Goal: Information Seeking & Learning: Learn about a topic

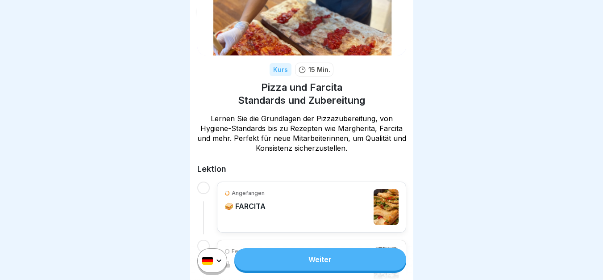
scroll to position [63, 0]
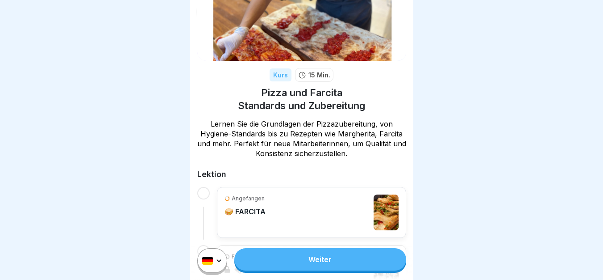
click at [345, 257] on link "Weiter" at bounding box center [319, 259] width 171 height 22
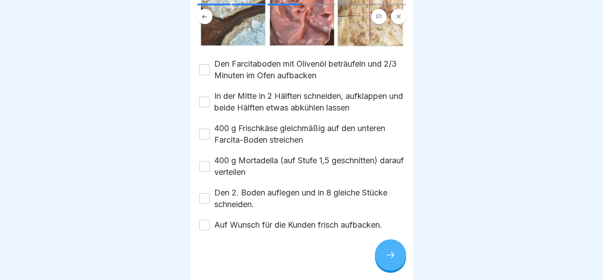
scroll to position [180, 0]
click at [398, 256] on div at bounding box center [390, 254] width 31 height 31
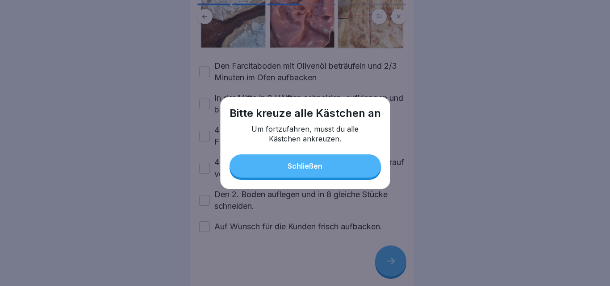
click at [309, 164] on div "Schließen" at bounding box center [305, 166] width 35 height 8
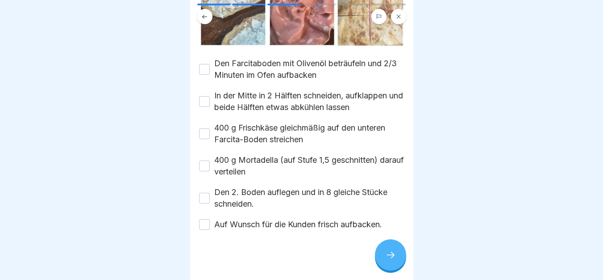
click at [201, 65] on button "Den Farcitaboden mit Olivenöl beträufeln und 2/3 Minuten im Ofen aufbacken" at bounding box center [204, 69] width 11 height 11
click at [206, 90] on div "In der Mitte in 2 Hälften schneiden, aufklappen und beide Hälften etwas abkühle…" at bounding box center [301, 101] width 205 height 23
click at [206, 96] on button "In der Mitte in 2 Hälften schneiden, aufklappen und beide Hälften etwas abkühle…" at bounding box center [204, 101] width 11 height 11
click at [207, 133] on button "400 g Frischkäse gleichmäßig auf den unteren Farcita-Boden streichen" at bounding box center [204, 133] width 11 height 11
click at [204, 163] on button "400 g Mortadella (auf Stufe 1,5 geschnitten) darauf verteilen" at bounding box center [204, 165] width 11 height 11
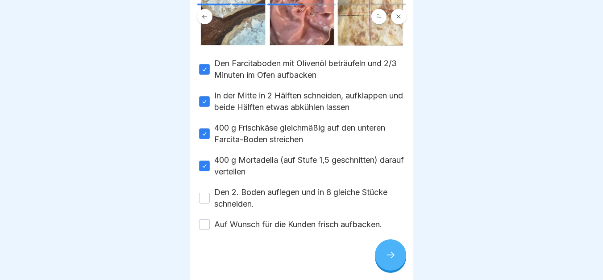
click at [207, 194] on button "Den 2. Boden auflegen und in 8 gleiche Stücke schneiden." at bounding box center [204, 197] width 11 height 11
click at [207, 213] on div "Den Farcitaboden mit Olivenöl beträufeln und 2/3 Minuten im Ofen aufbacken In d…" at bounding box center [301, 144] width 205 height 172
click at [207, 223] on button "Auf Wunsch für die Kunden frisch aufbacken." at bounding box center [204, 224] width 11 height 11
click at [401, 262] on div at bounding box center [390, 254] width 31 height 31
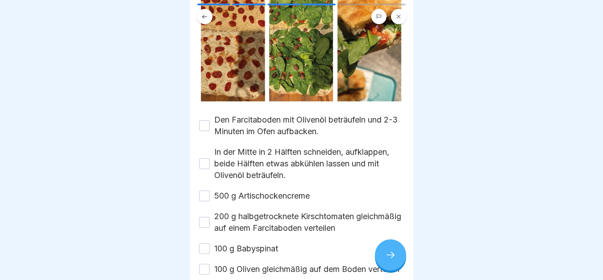
scroll to position [134, 0]
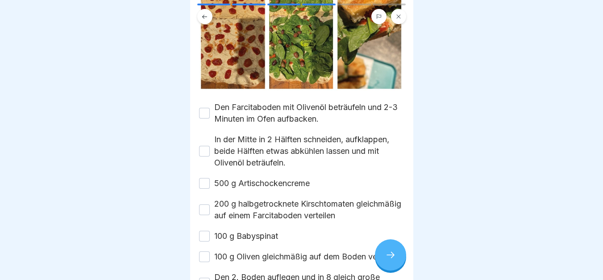
click at [203, 118] on button "Den Farcitaboden mit Olivenöl beträufeln und 2-3 Minuten im Ofen aufbacken." at bounding box center [204, 113] width 11 height 11
click at [202, 152] on div "In der Mitte in 2 Hälften schneiden, aufklappen, beide Hälften etwas abkühlen l…" at bounding box center [301, 151] width 205 height 35
click at [202, 156] on button "In der Mitte in 2 Hälften schneiden, aufklappen, beide Hälften etwas abkühlen l…" at bounding box center [204, 151] width 11 height 11
click at [200, 188] on button "500 g Artischockencreme" at bounding box center [204, 183] width 11 height 11
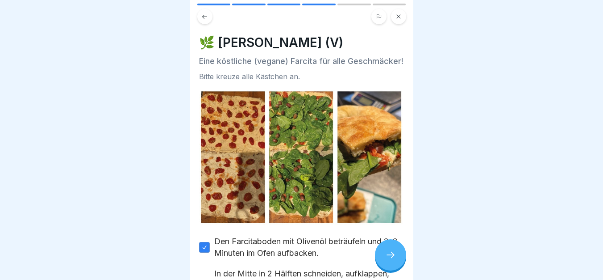
scroll to position [0, 0]
click at [199, 19] on button at bounding box center [204, 16] width 15 height 15
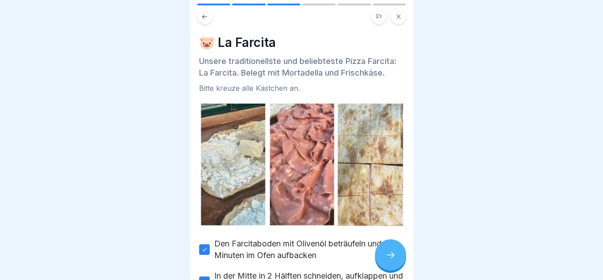
click at [384, 260] on div at bounding box center [390, 254] width 31 height 31
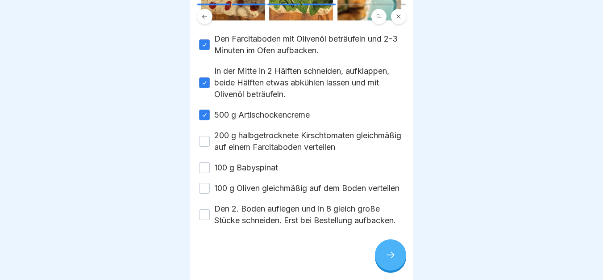
scroll to position [223, 0]
click at [201, 136] on button "200 g halbgetrocknete Kirschtomaten gleichmäßig auf einem Farcitaboden verteilen" at bounding box center [204, 141] width 11 height 11
click at [206, 162] on button "100 g Babyspinat" at bounding box center [204, 167] width 11 height 11
click at [205, 183] on button "100 g Oliven gleichmäßig auf dem Boden verteilen" at bounding box center [204, 188] width 11 height 11
click at [205, 217] on button "Den 2. Boden auflegen und in 8 gleich große Stücke schneiden. Erst bei Bestellu…" at bounding box center [204, 214] width 11 height 11
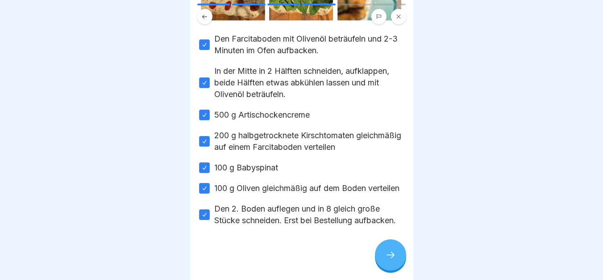
type button "on"
click at [390, 269] on div at bounding box center [390, 254] width 31 height 31
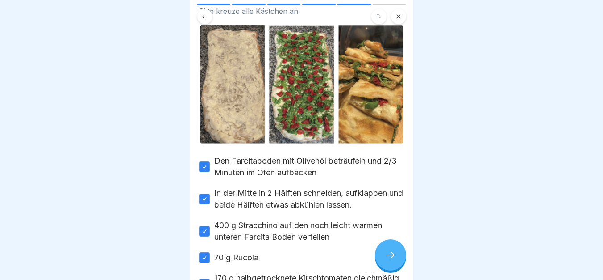
scroll to position [179, 0]
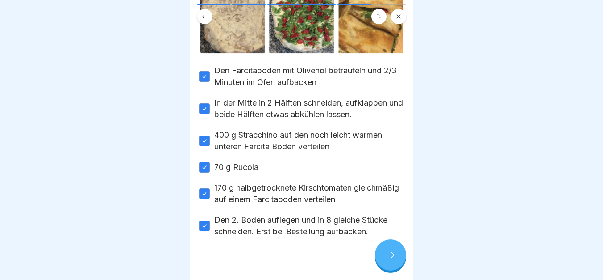
click at [391, 259] on icon at bounding box center [390, 254] width 11 height 11
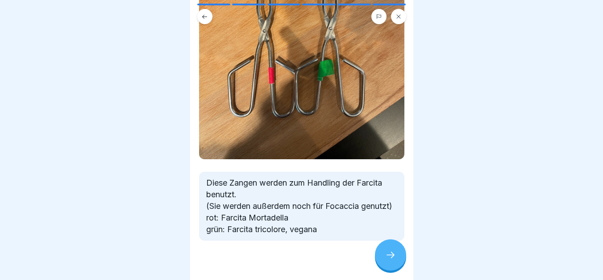
scroll to position [194, 0]
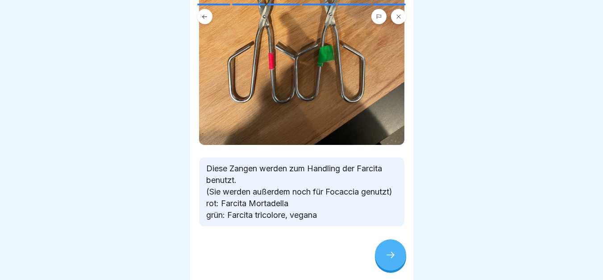
click at [384, 258] on div at bounding box center [390, 254] width 31 height 31
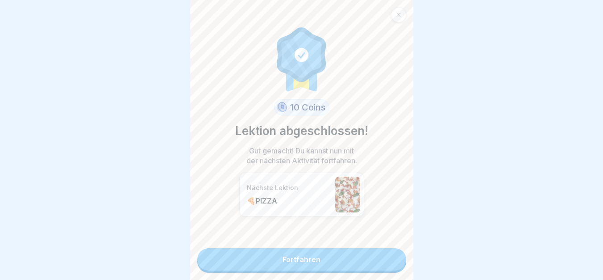
click at [355, 261] on link "Fortfahren" at bounding box center [301, 259] width 209 height 22
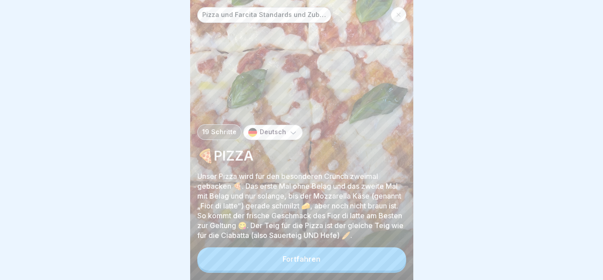
click at [352, 263] on button "Fortfahren" at bounding box center [301, 258] width 209 height 23
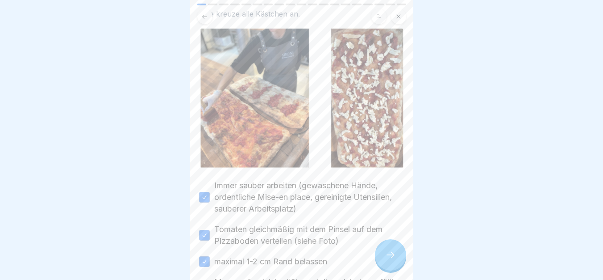
scroll to position [89, 0]
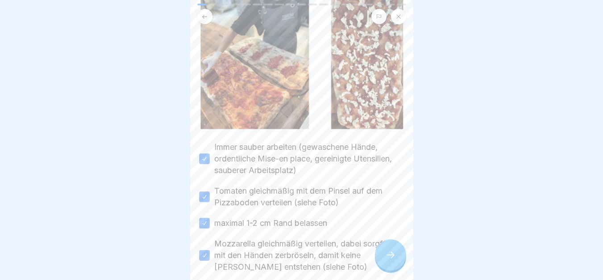
click at [384, 267] on div at bounding box center [390, 254] width 31 height 31
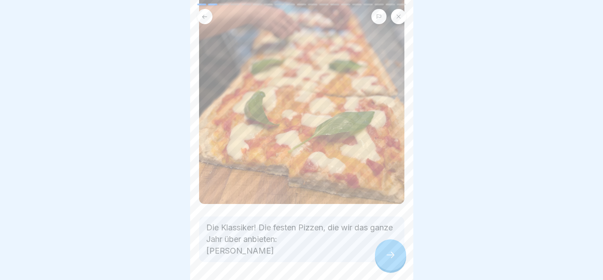
scroll to position [171, 0]
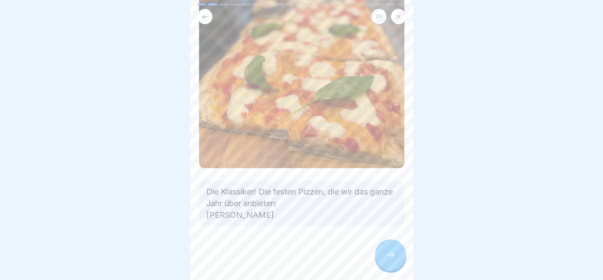
click at [386, 250] on div at bounding box center [390, 254] width 31 height 31
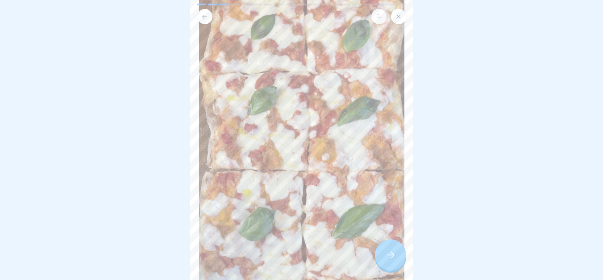
scroll to position [134, 0]
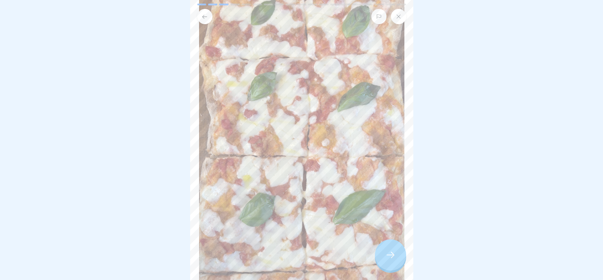
click at [392, 260] on icon at bounding box center [390, 254] width 11 height 11
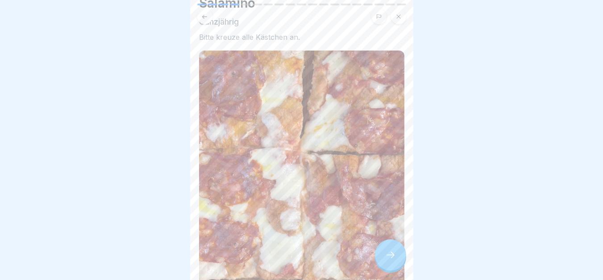
scroll to position [45, 0]
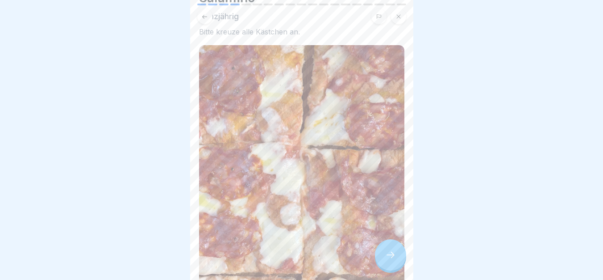
click at [379, 267] on div at bounding box center [390, 254] width 31 height 31
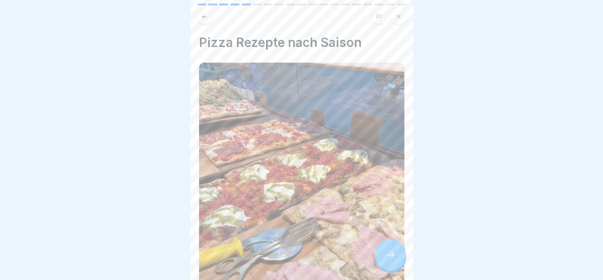
click at [401, 270] on div at bounding box center [390, 254] width 31 height 31
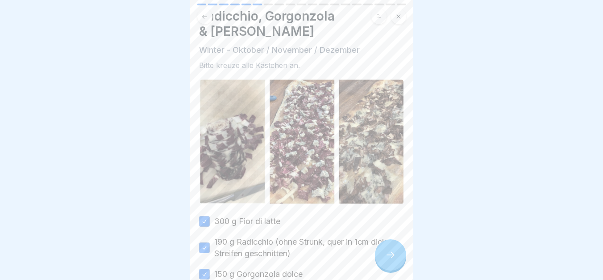
scroll to position [0, 0]
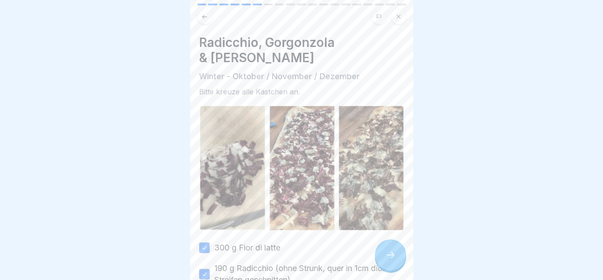
click at [278, 39] on h4 "Radicchio, Gorgonzola & [PERSON_NAME]" at bounding box center [301, 50] width 205 height 30
click at [384, 264] on div at bounding box center [390, 254] width 31 height 31
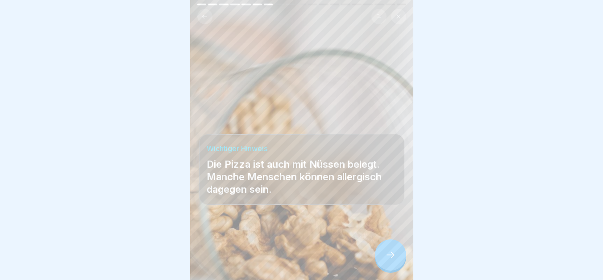
click at [387, 260] on icon at bounding box center [390, 254] width 11 height 11
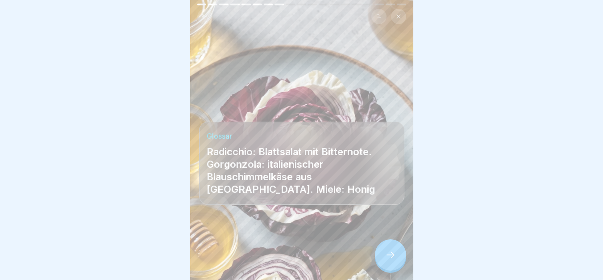
click at [387, 260] on icon at bounding box center [390, 254] width 11 height 11
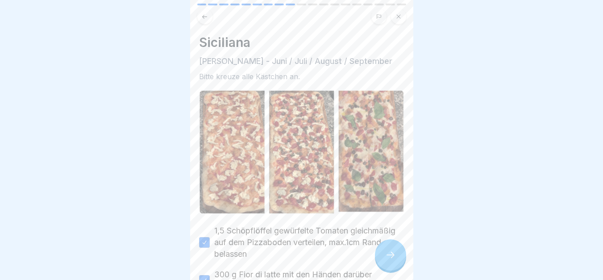
click at [387, 260] on icon at bounding box center [390, 254] width 11 height 11
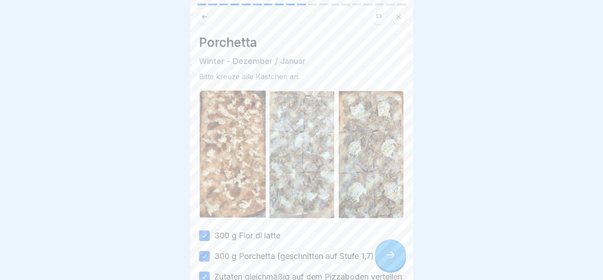
click at [387, 260] on icon at bounding box center [390, 254] width 11 height 11
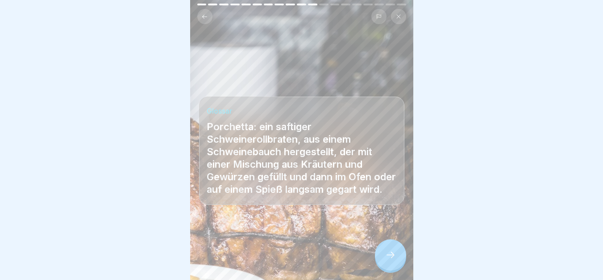
click at [387, 260] on icon at bounding box center [390, 254] width 11 height 11
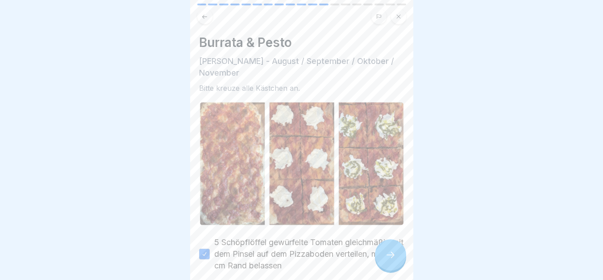
click at [387, 260] on icon at bounding box center [390, 254] width 11 height 11
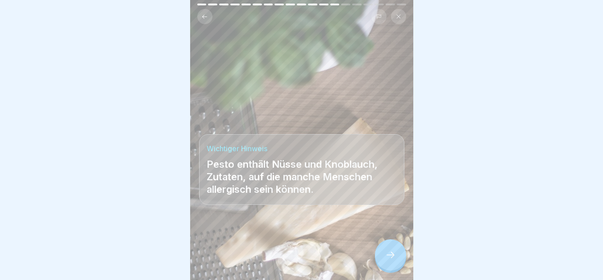
click at [387, 260] on icon at bounding box center [390, 254] width 11 height 11
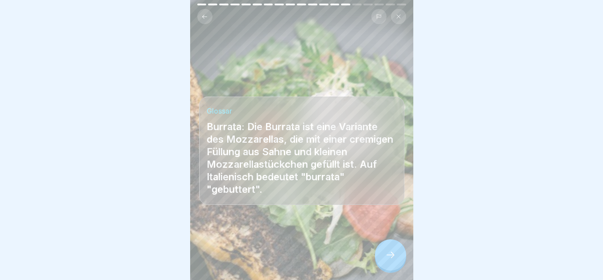
click at [387, 260] on icon at bounding box center [390, 254] width 11 height 11
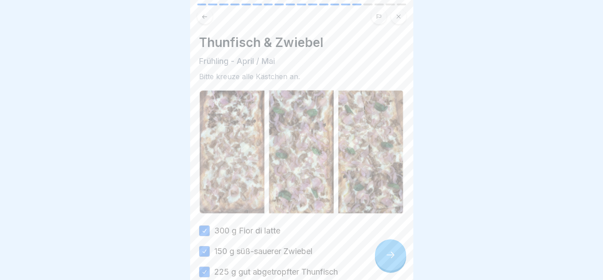
click at [387, 260] on icon at bounding box center [390, 254] width 11 height 11
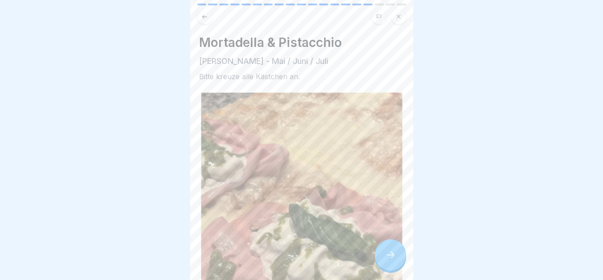
click at [387, 260] on icon at bounding box center [390, 254] width 11 height 11
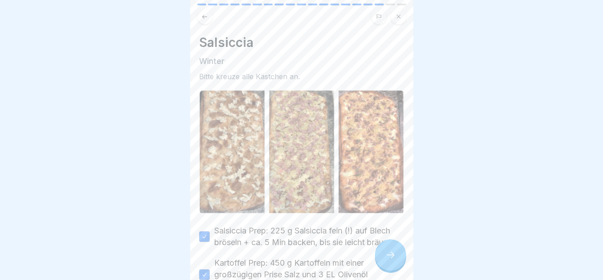
click at [387, 260] on icon at bounding box center [390, 254] width 11 height 11
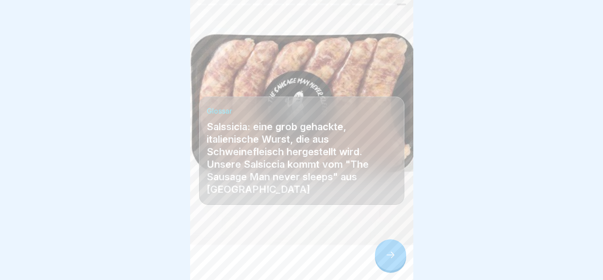
click at [387, 260] on icon at bounding box center [390, 254] width 11 height 11
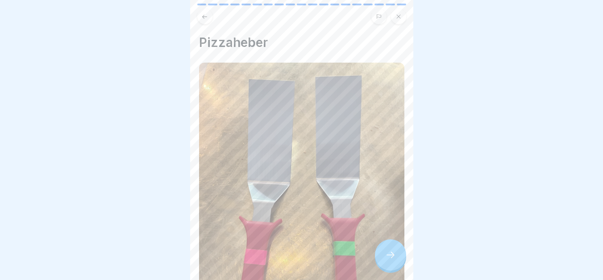
click at [387, 260] on icon at bounding box center [390, 254] width 11 height 11
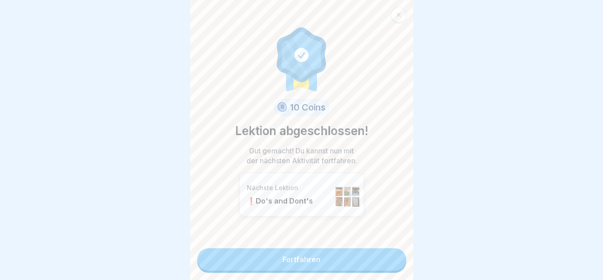
click at [386, 261] on link "Fortfahren" at bounding box center [301, 259] width 209 height 22
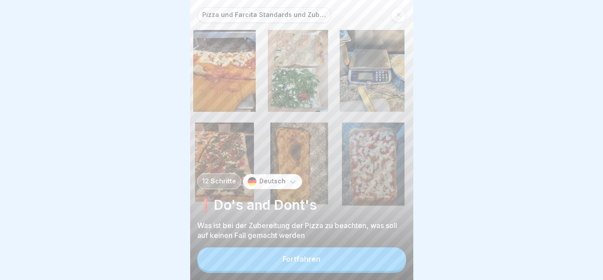
click at [386, 261] on button "Fortfahren" at bounding box center [301, 258] width 209 height 23
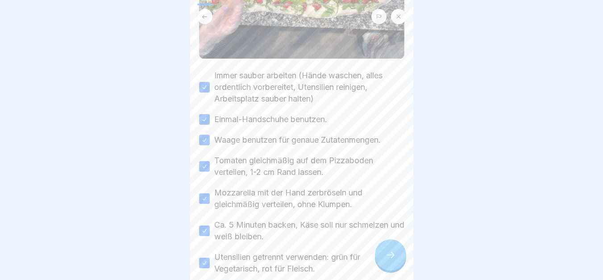
scroll to position [179, 0]
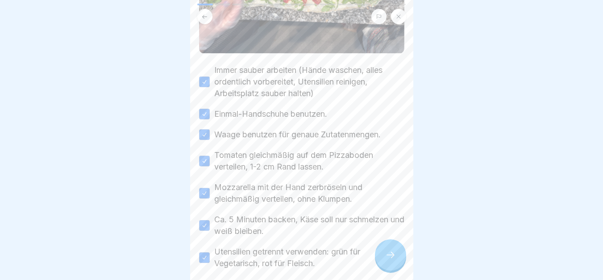
click at [389, 257] on icon at bounding box center [390, 254] width 11 height 11
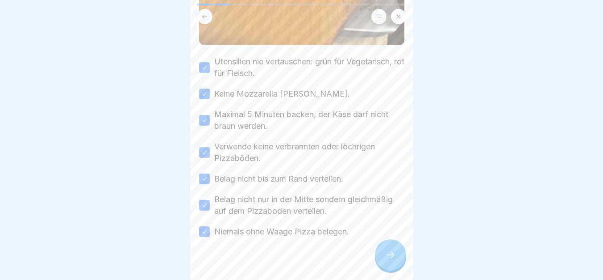
scroll to position [309, 0]
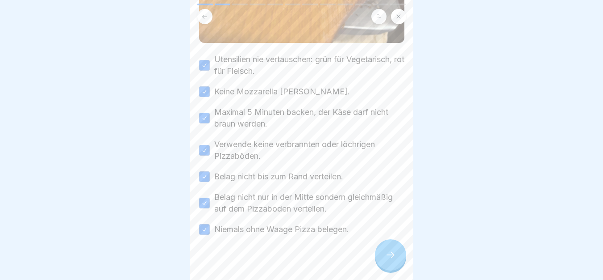
click at [392, 260] on icon at bounding box center [390, 254] width 11 height 11
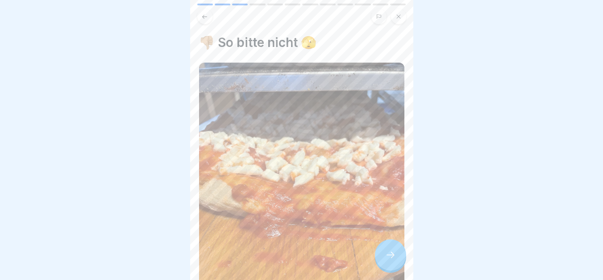
click at [392, 260] on icon at bounding box center [390, 254] width 11 height 11
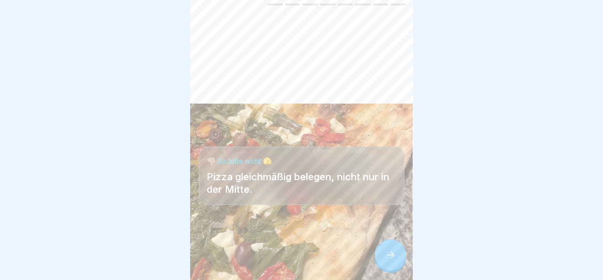
click at [392, 260] on icon at bounding box center [390, 254] width 11 height 11
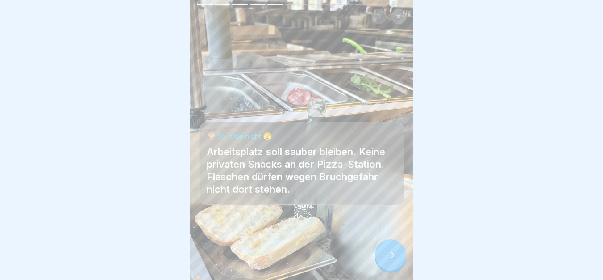
click at [392, 260] on icon at bounding box center [390, 254] width 11 height 11
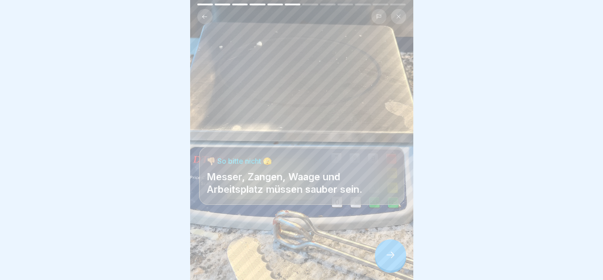
click at [392, 260] on icon at bounding box center [390, 254] width 11 height 11
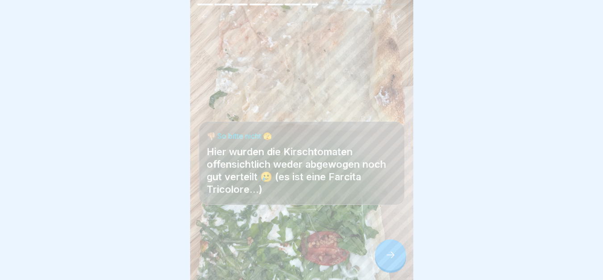
click at [392, 260] on icon at bounding box center [390, 254] width 11 height 11
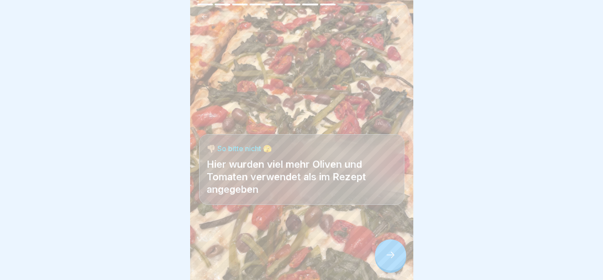
click at [392, 260] on icon at bounding box center [390, 254] width 11 height 11
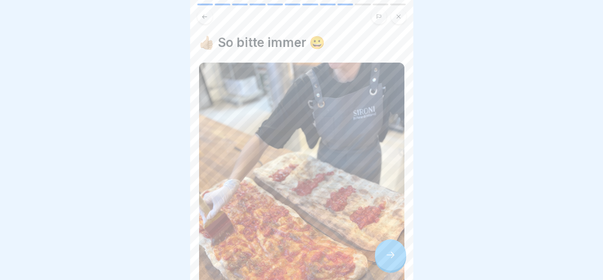
click at [392, 260] on icon at bounding box center [390, 254] width 11 height 11
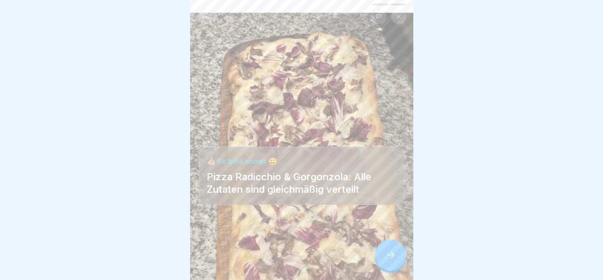
click at [392, 260] on icon at bounding box center [390, 254] width 11 height 11
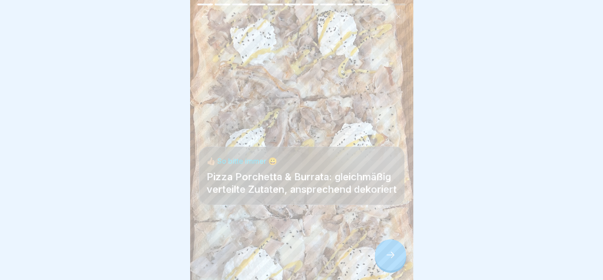
click at [392, 260] on icon at bounding box center [390, 254] width 11 height 11
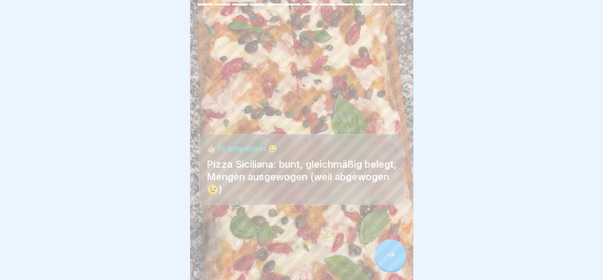
click at [392, 260] on icon at bounding box center [390, 254] width 11 height 11
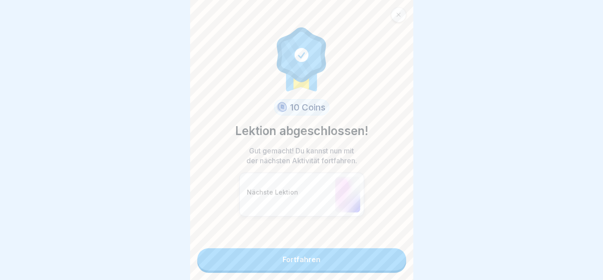
click at [378, 259] on link "Fortfahren" at bounding box center [301, 259] width 209 height 22
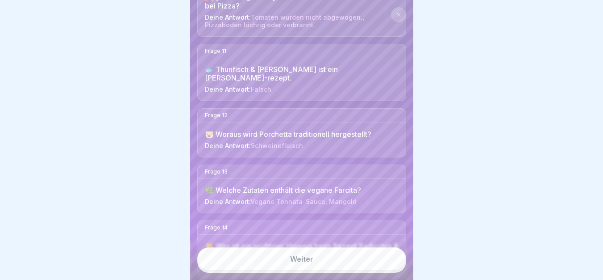
scroll to position [727, 0]
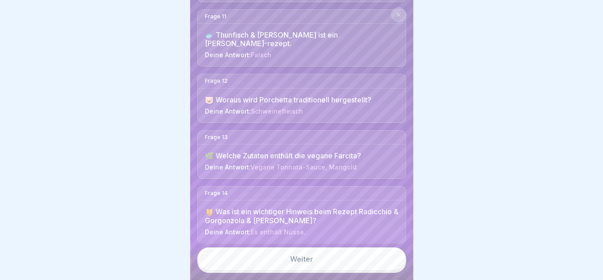
click at [306, 259] on link "Weiter" at bounding box center [301, 258] width 209 height 23
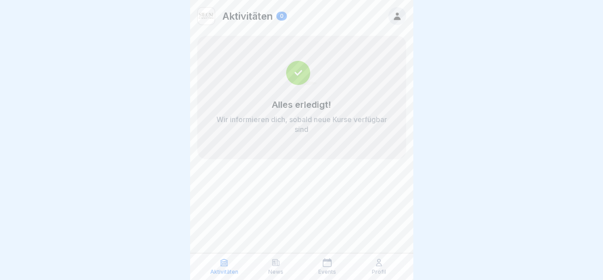
scroll to position [7, 0]
